Goal: Transaction & Acquisition: Purchase product/service

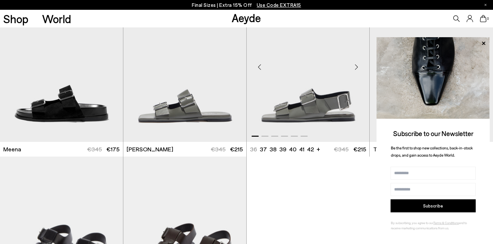
scroll to position [1651, 0]
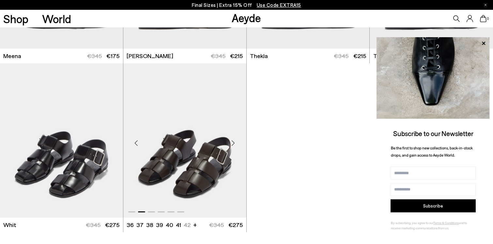
click at [232, 145] on div "Next slide" at bounding box center [233, 143] width 20 height 20
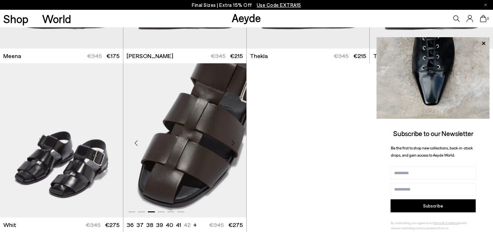
click at [232, 145] on div "Next slide" at bounding box center [233, 143] width 20 height 20
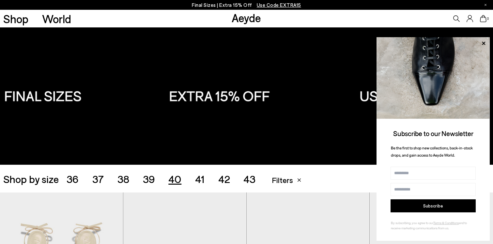
scroll to position [0, 0]
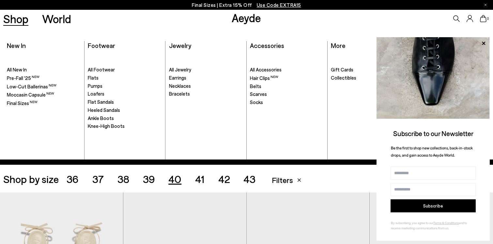
click at [14, 28] on div "Shop New In New In New In New In . All New In" at bounding box center [246, 93] width 493 height 132
click at [94, 80] on span "Flats" at bounding box center [93, 78] width 11 height 6
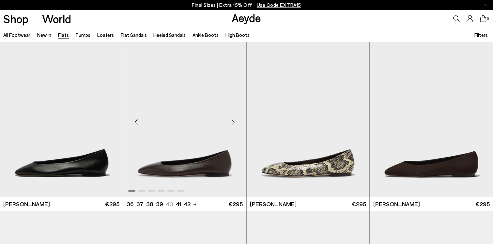
click at [230, 125] on div "Next slide" at bounding box center [233, 122] width 20 height 20
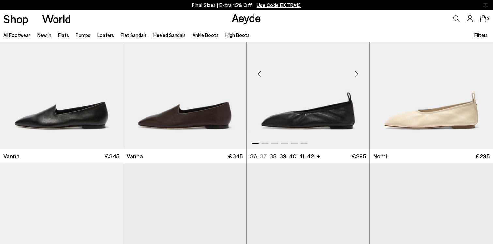
scroll to position [352, 0]
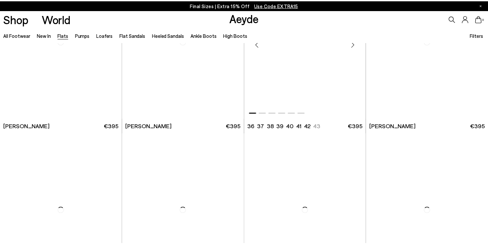
scroll to position [3209, 0]
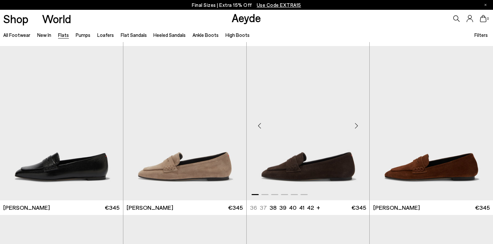
click at [354, 126] on div "Next slide" at bounding box center [356, 126] width 20 height 20
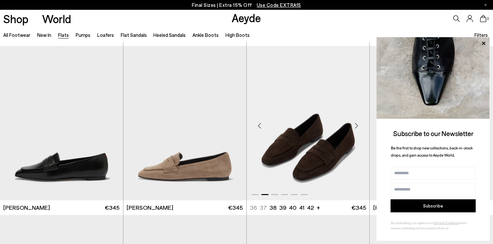
click at [357, 125] on div "Next slide" at bounding box center [356, 126] width 20 height 20
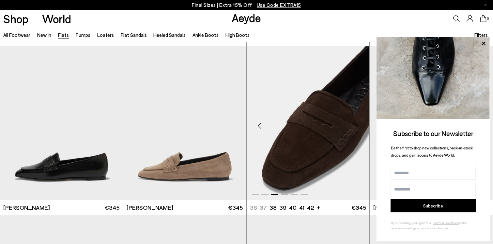
click at [357, 125] on div "Next slide" at bounding box center [356, 126] width 20 height 20
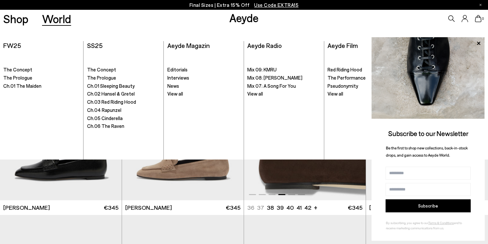
click at [350, 211] on span "€345" at bounding box center [355, 207] width 15 height 8
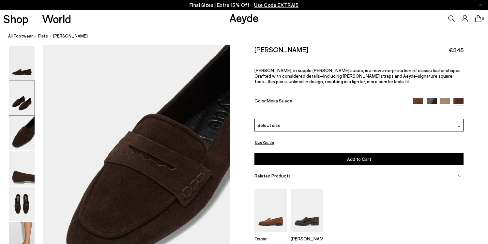
scroll to position [527, 0]
